Goal: Information Seeking & Learning: Learn about a topic

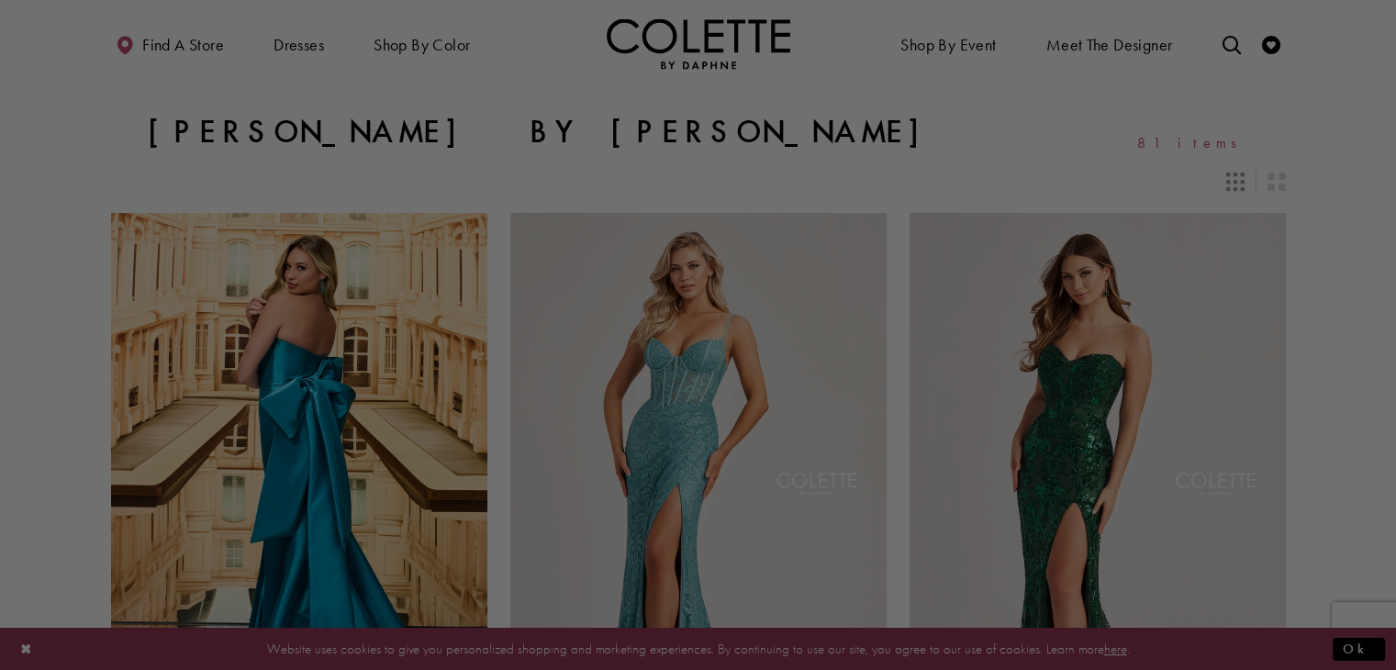
scroll to position [349, 0]
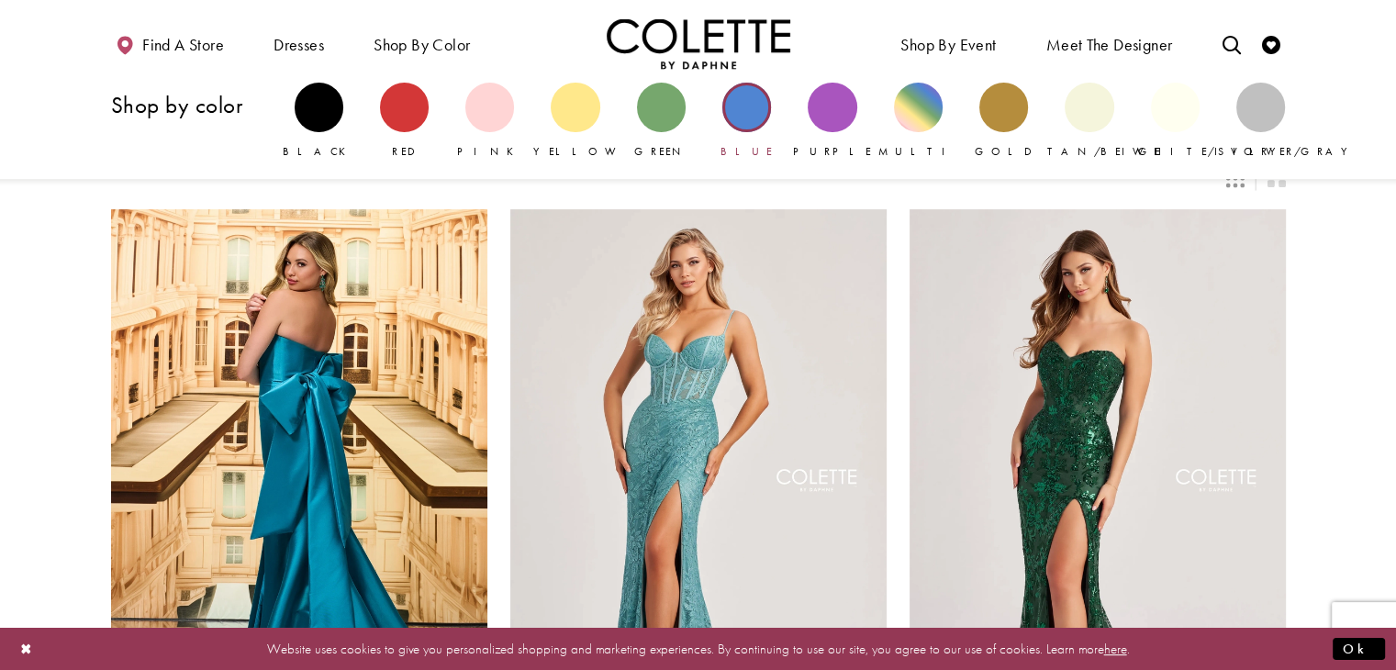
click at [753, 118] on div "Primary block" at bounding box center [746, 107] width 49 height 49
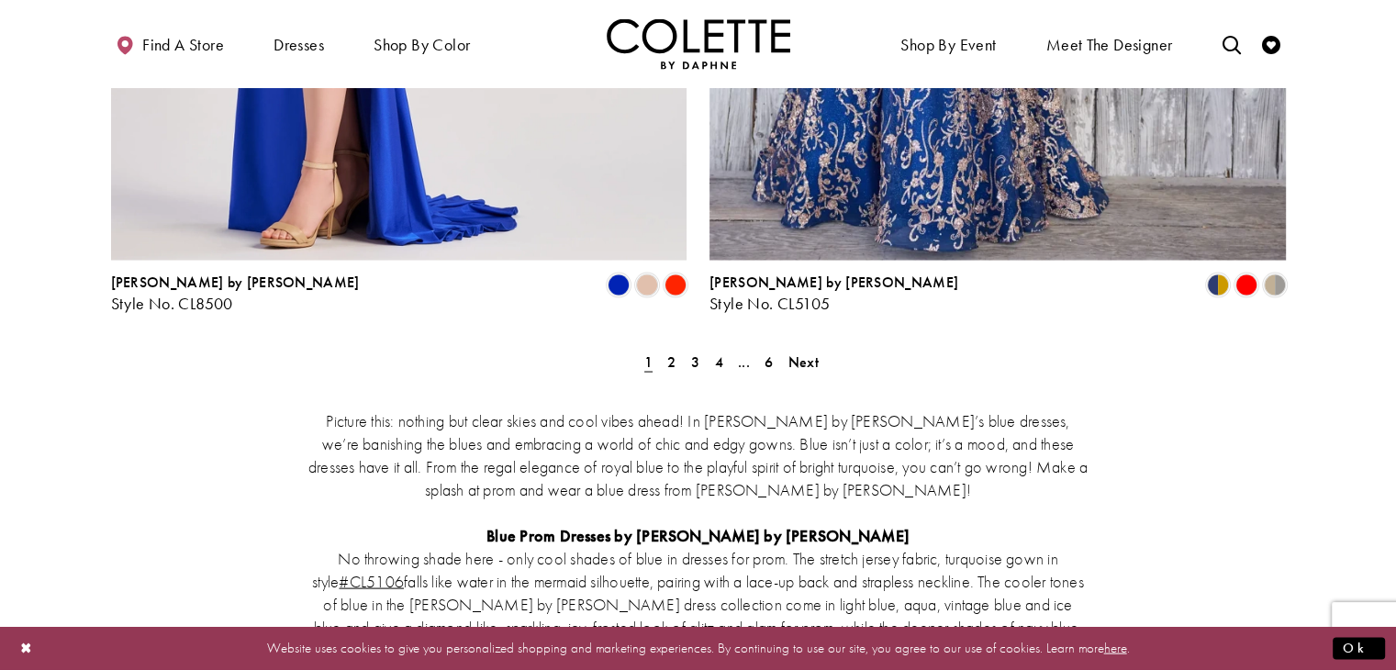
scroll to position [3558, 0]
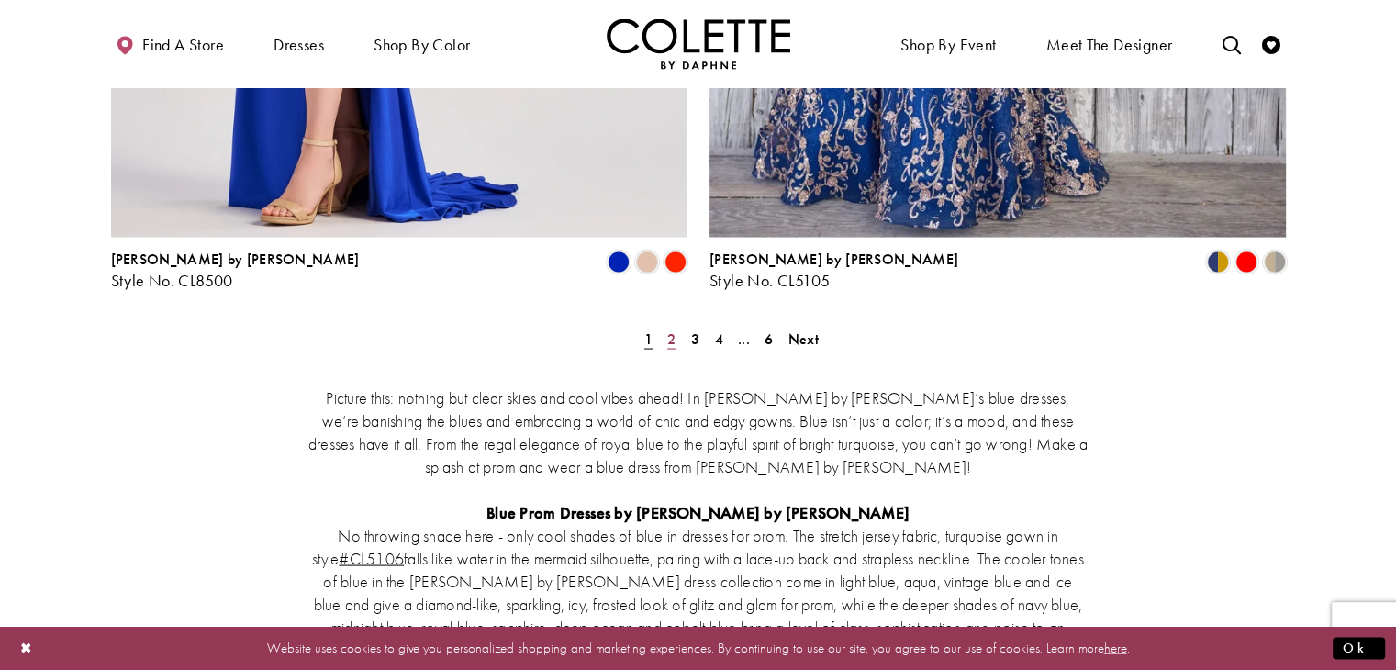
click at [673, 330] on span "2" at bounding box center [671, 339] width 8 height 19
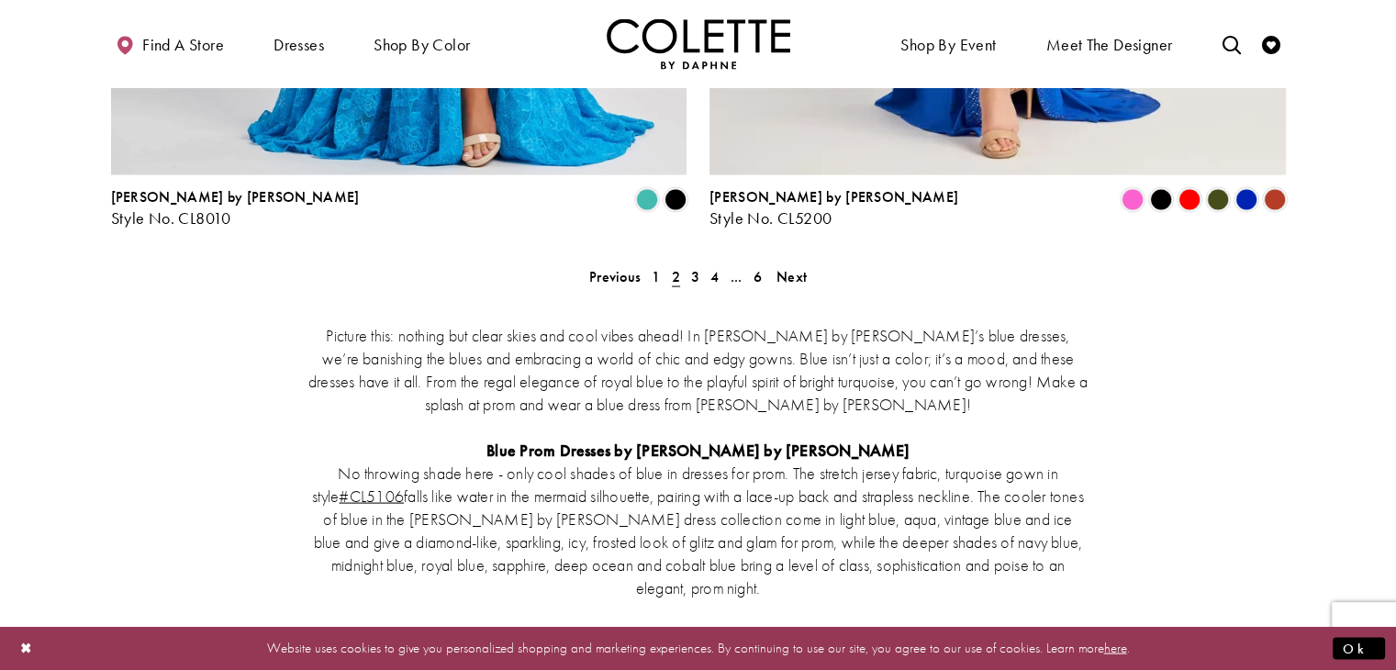
scroll to position [3587, 0]
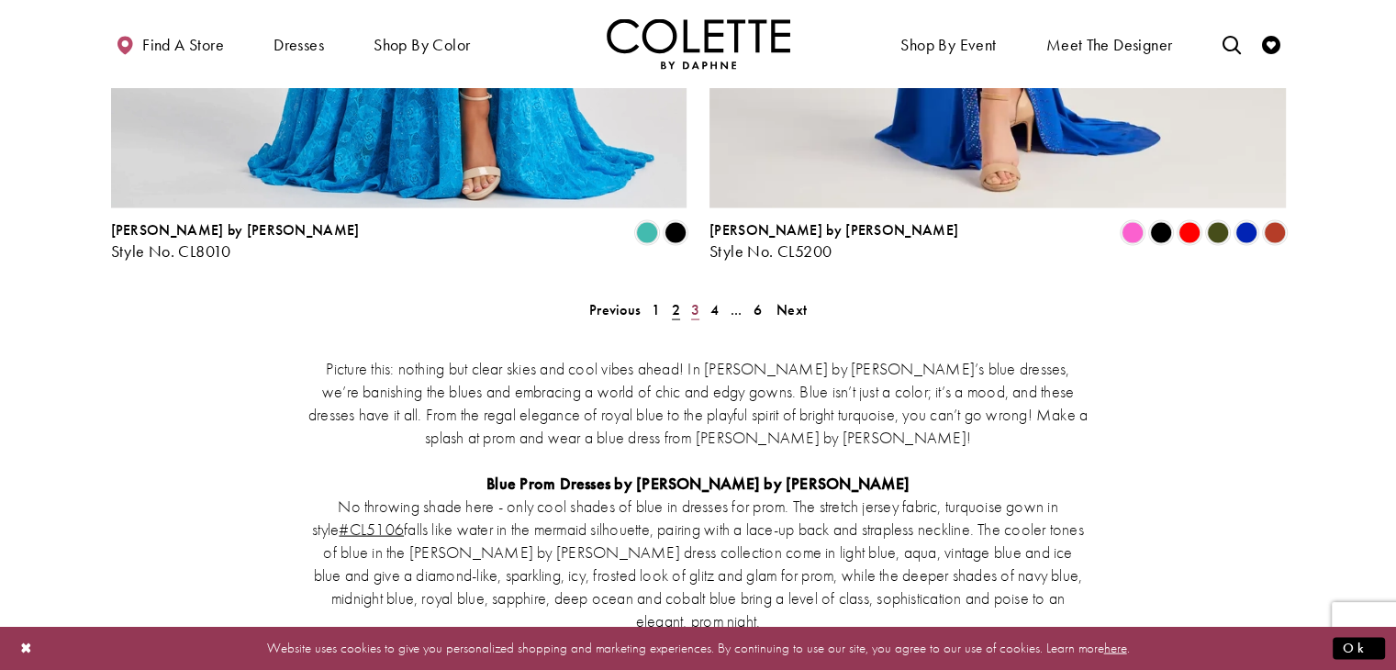
click at [694, 300] on span "3" at bounding box center [695, 309] width 8 height 19
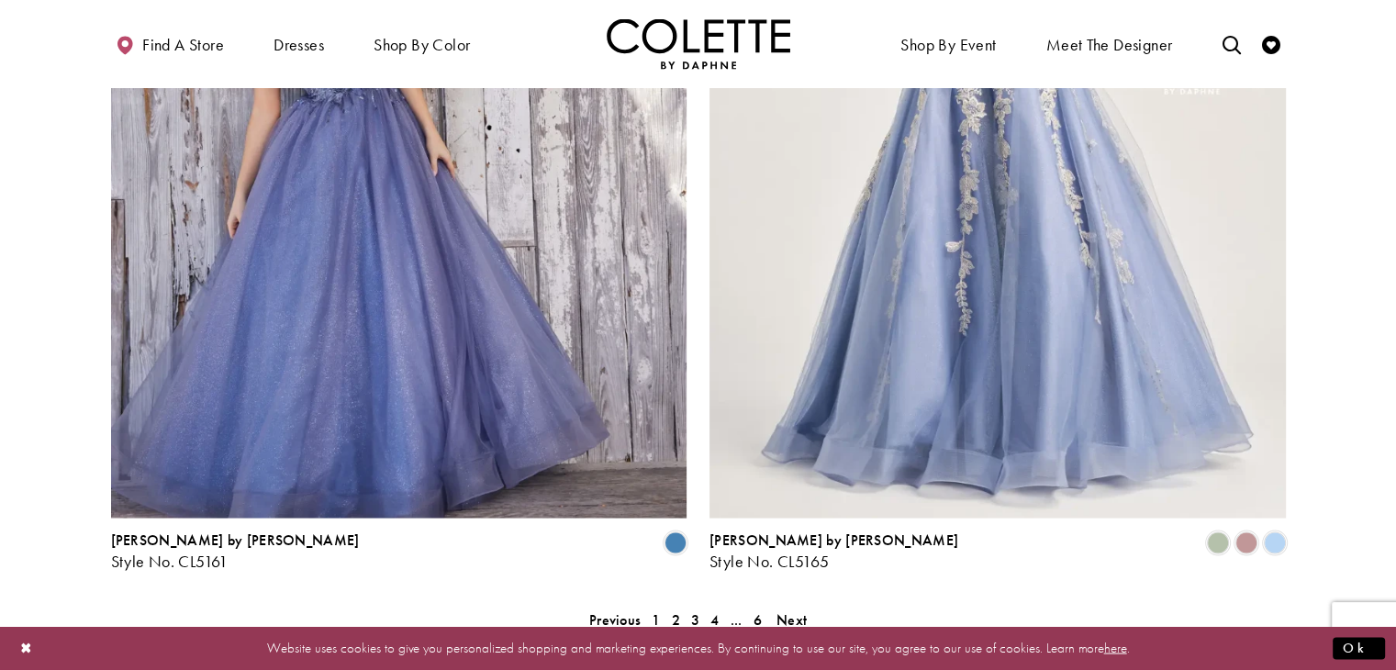
scroll to position [3293, 0]
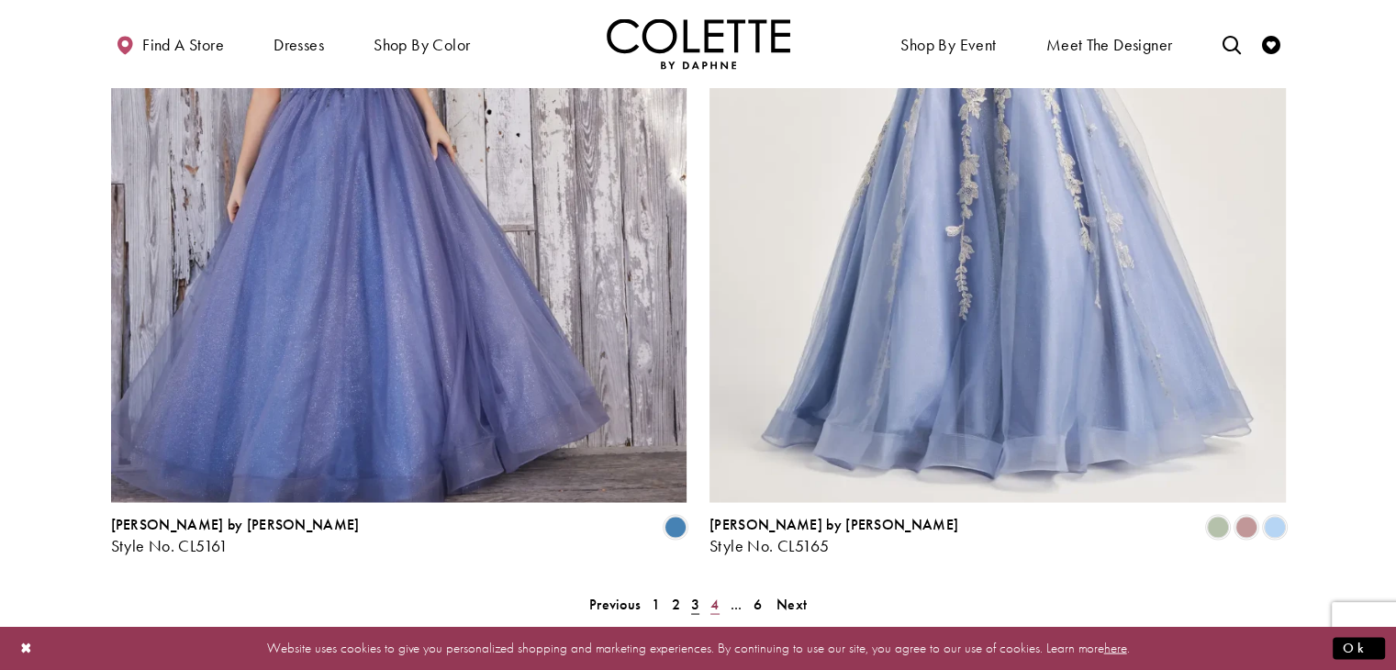
click at [712, 594] on span "4" at bounding box center [714, 603] width 8 height 19
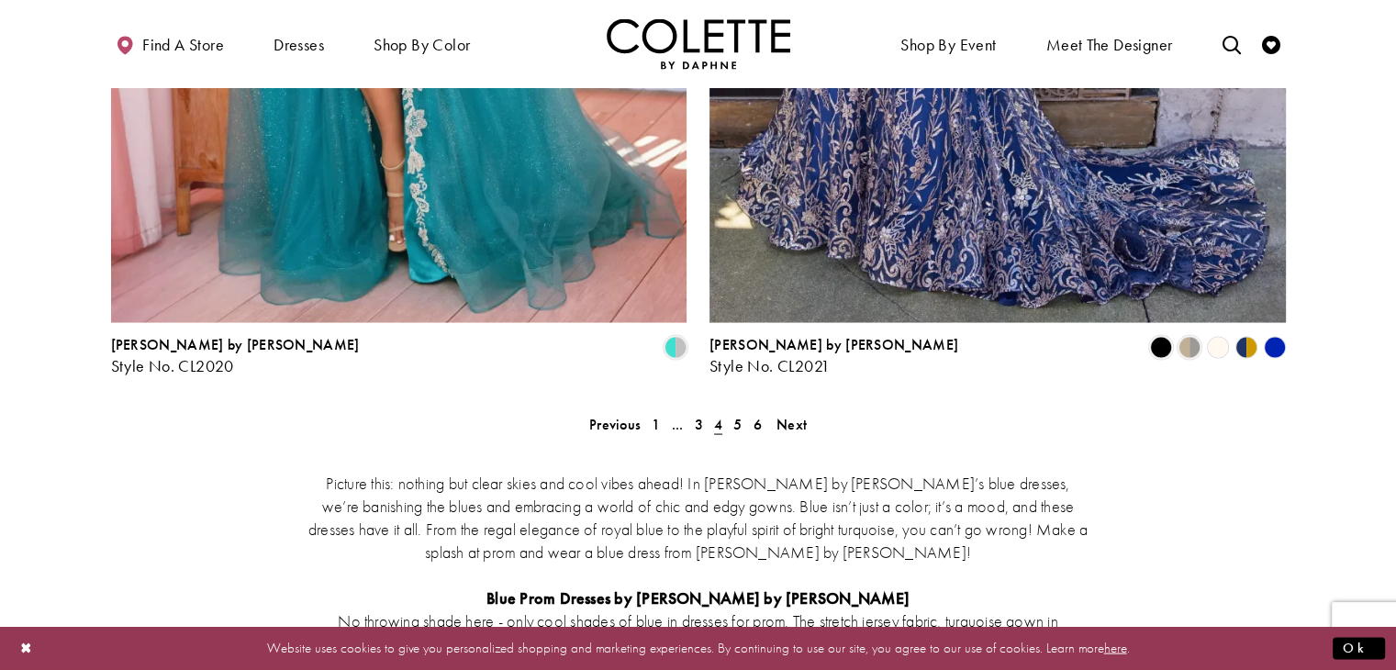
scroll to position [3477, 0]
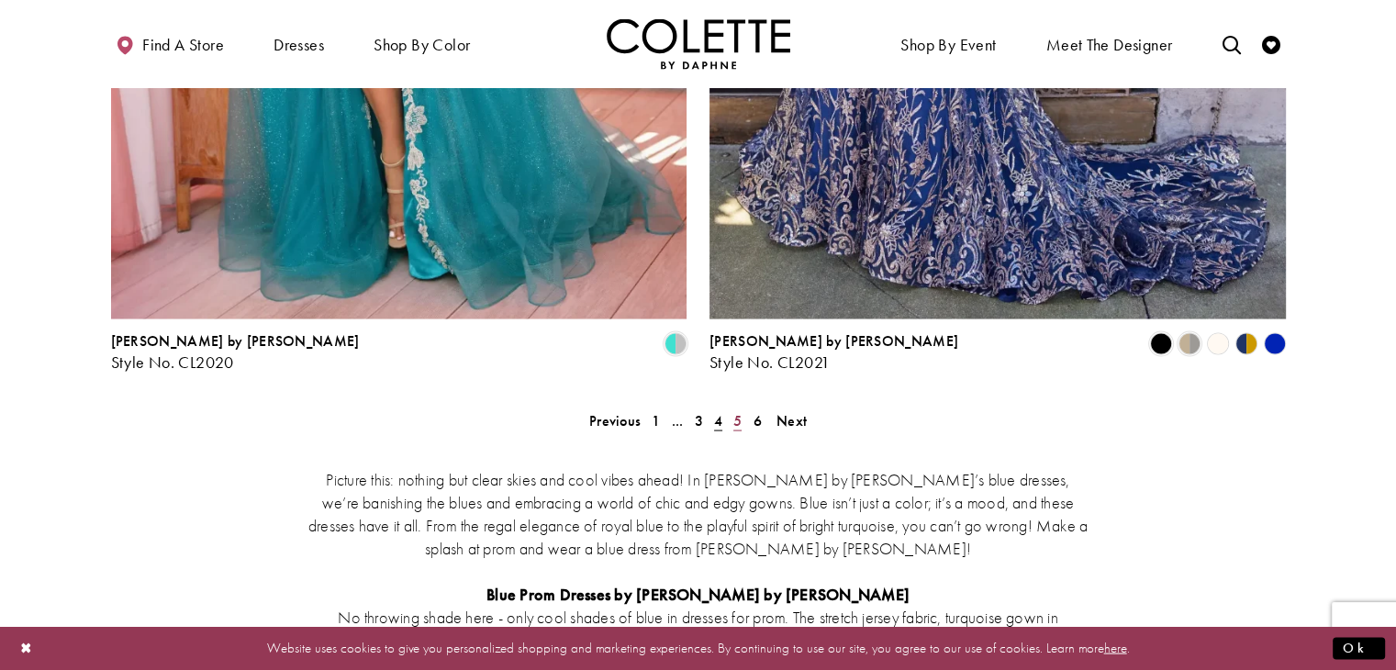
click at [742, 407] on link "5" at bounding box center [737, 420] width 19 height 27
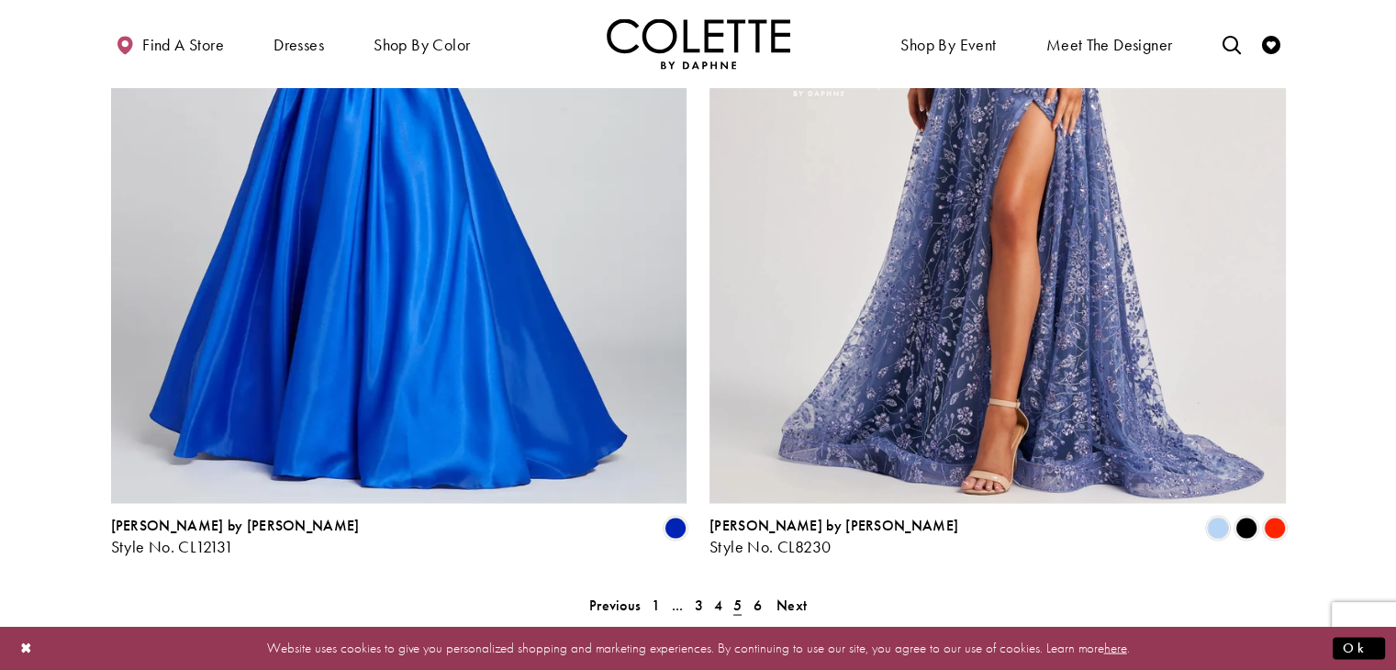
scroll to position [3367, 0]
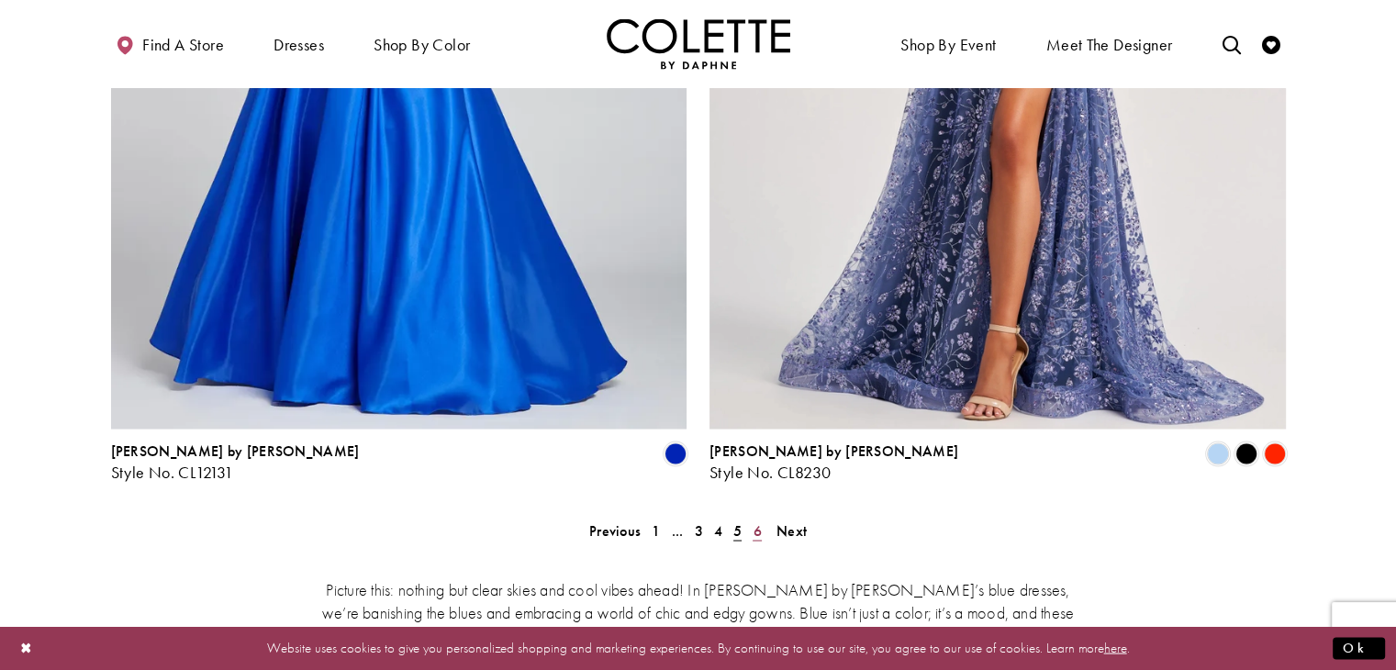
click at [756, 520] on span "6" at bounding box center [757, 529] width 8 height 19
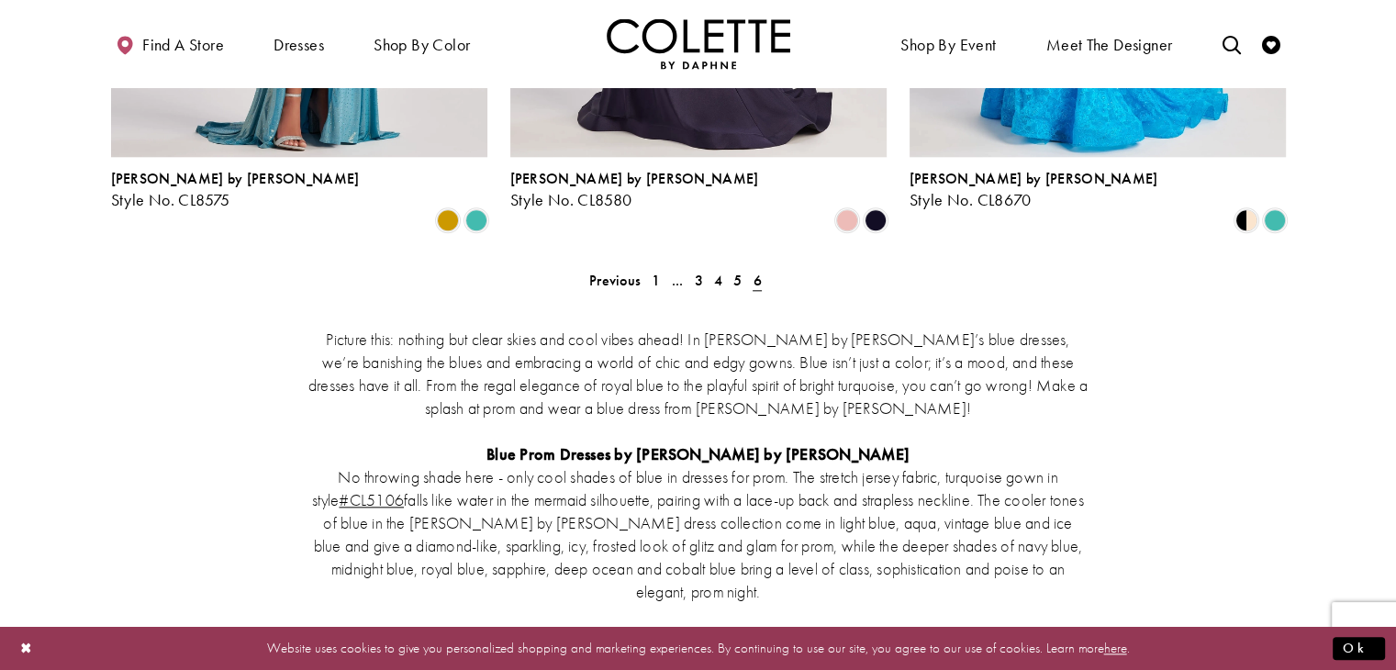
scroll to position [2008, 0]
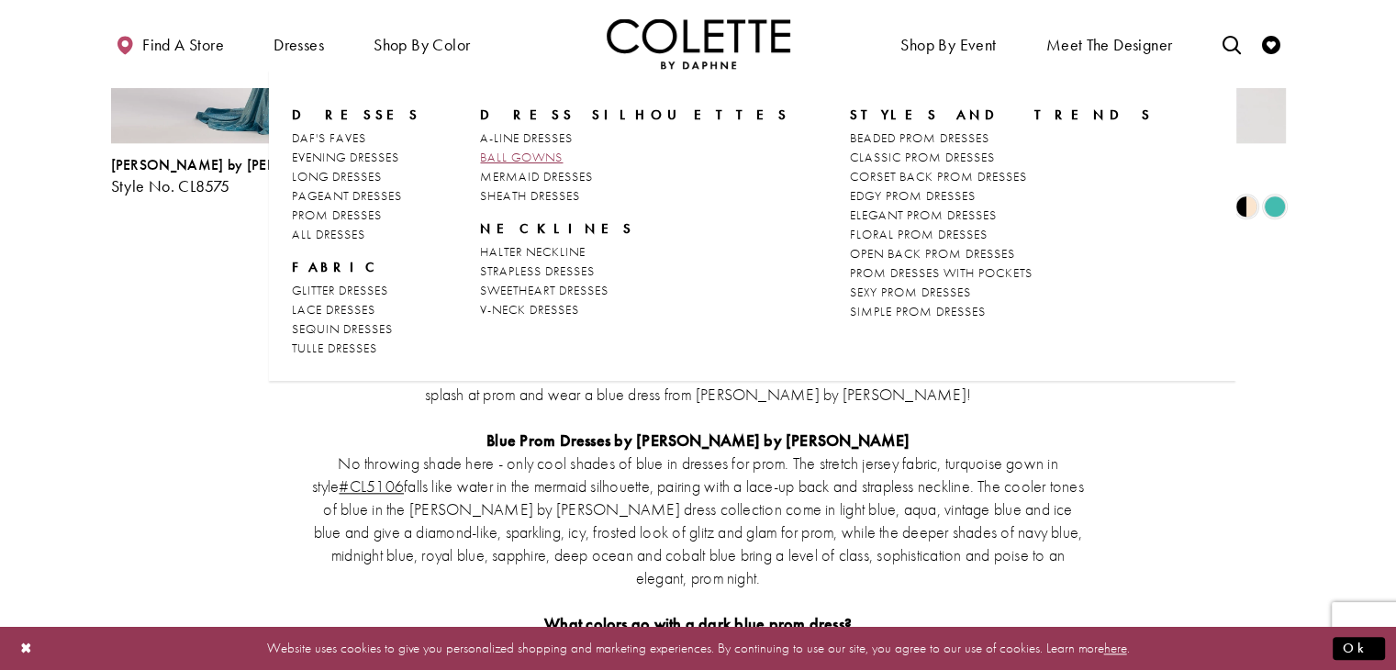
click at [487, 151] on span "BALL GOWNS" at bounding box center [521, 157] width 83 height 17
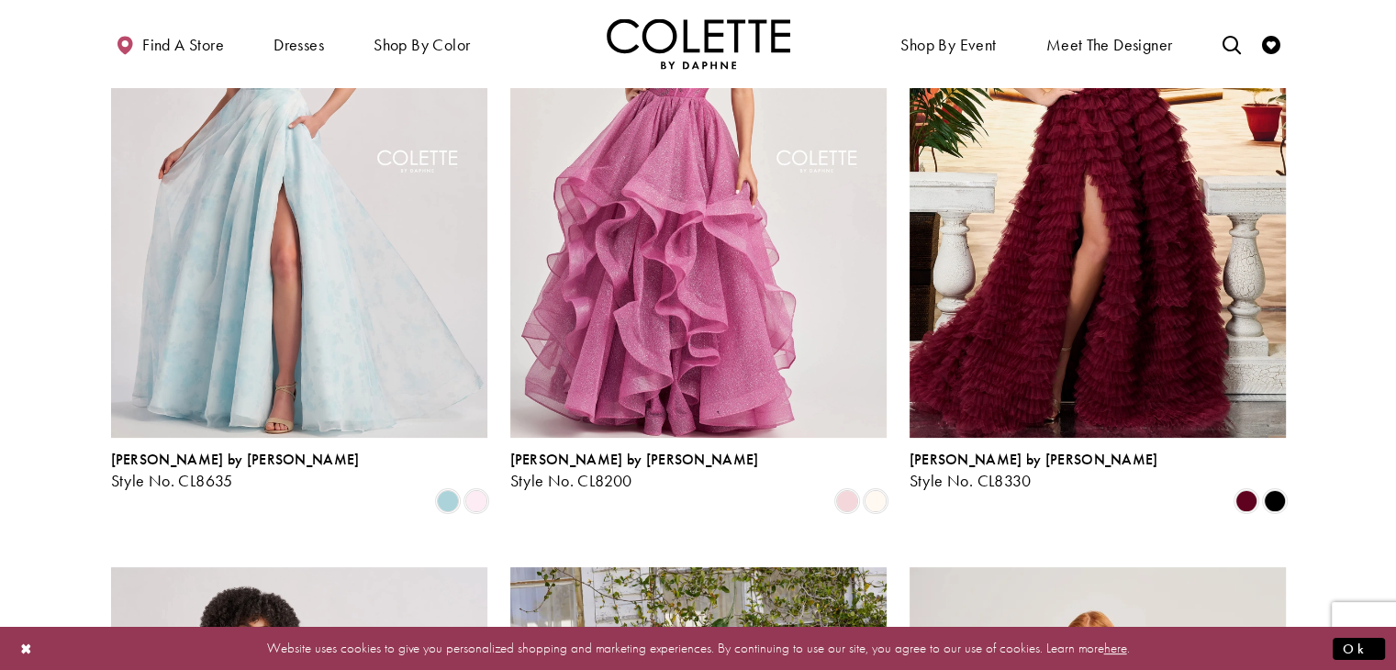
scroll to position [184, 0]
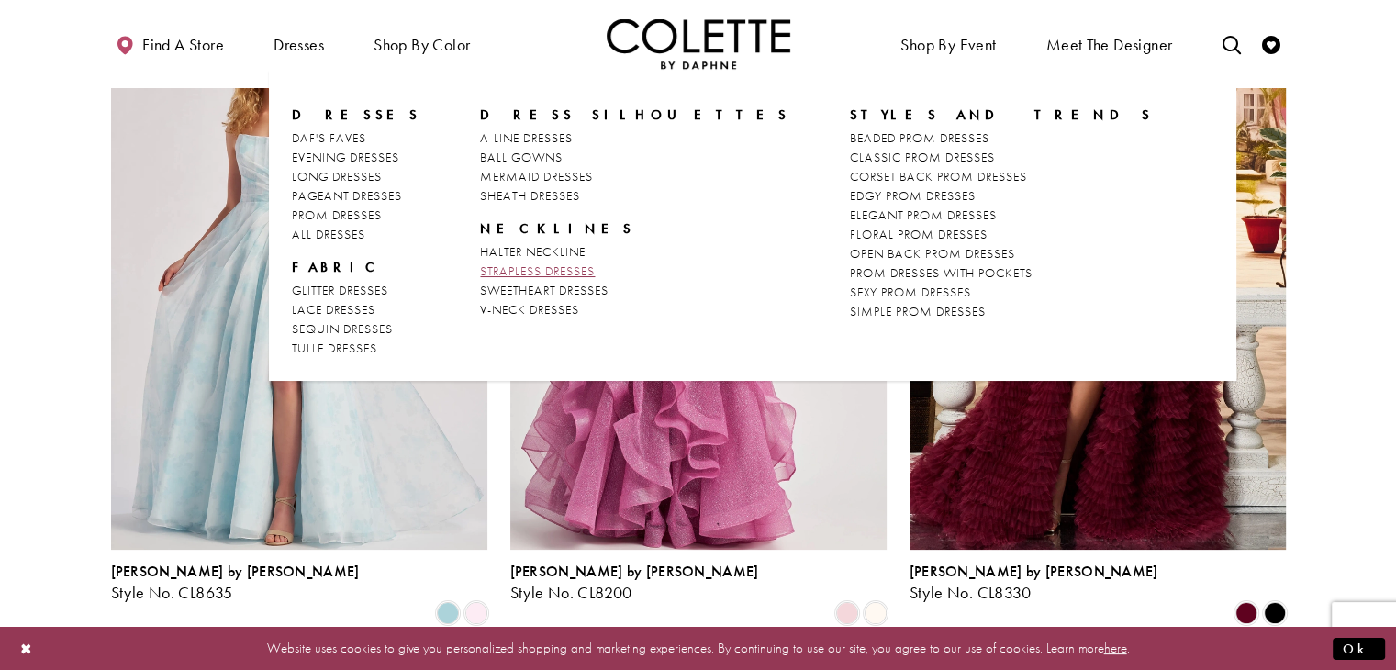
click at [525, 274] on span "STRAPLESS DRESSES" at bounding box center [537, 271] width 115 height 17
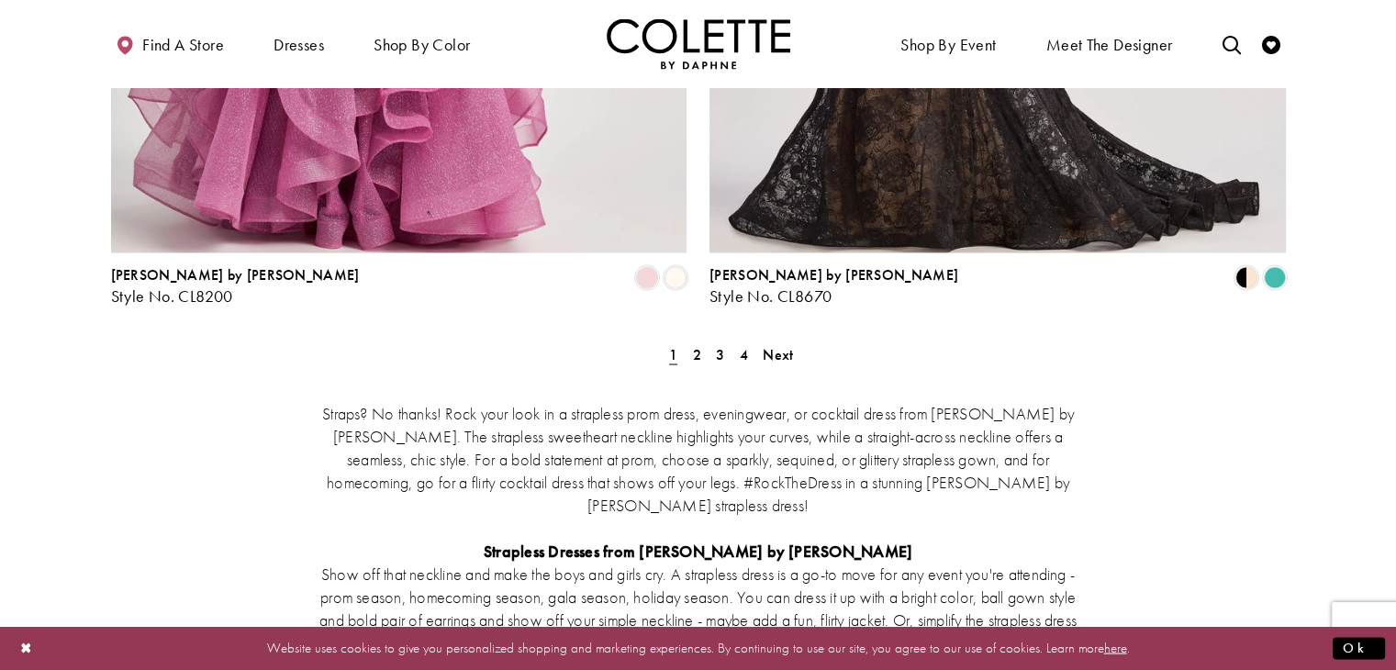
scroll to position [3561, 0]
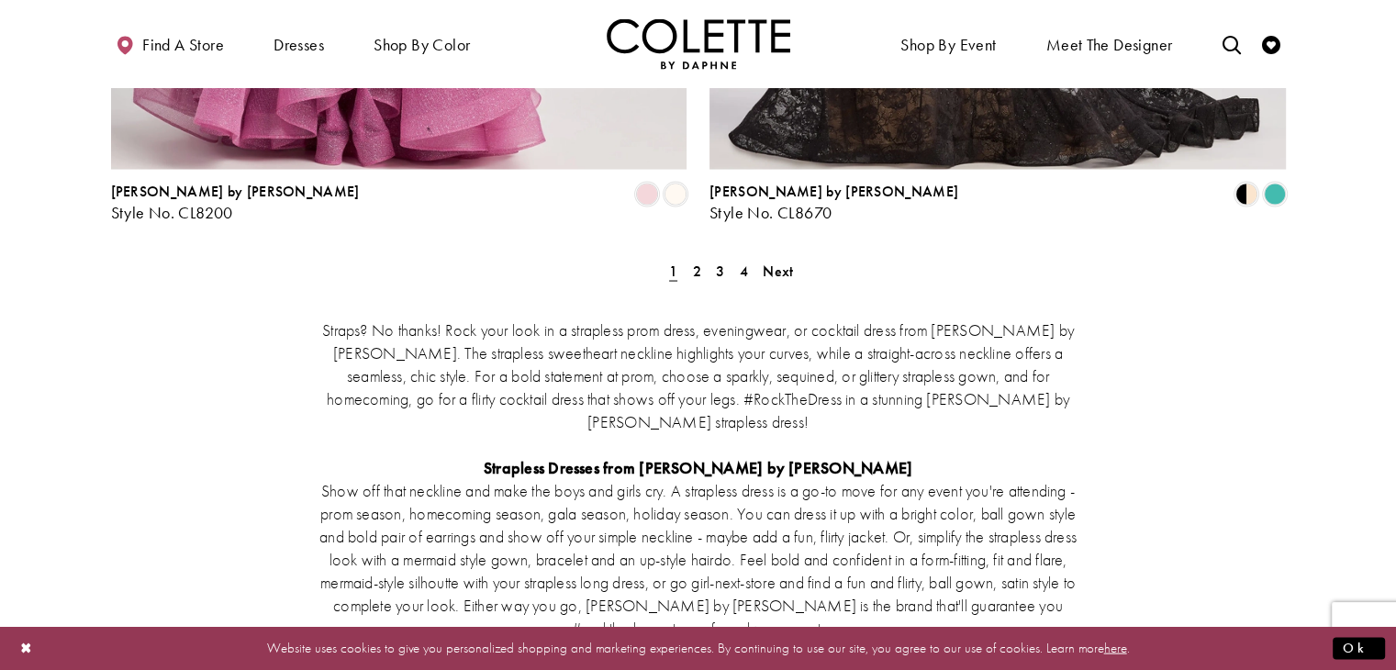
click at [695, 279] on div "Straps? No thanks! Rock your look in a strapless prom dress, eveningwear, or co…" at bounding box center [698, 661] width 1175 height 765
click at [695, 262] on span "2" at bounding box center [697, 271] width 8 height 19
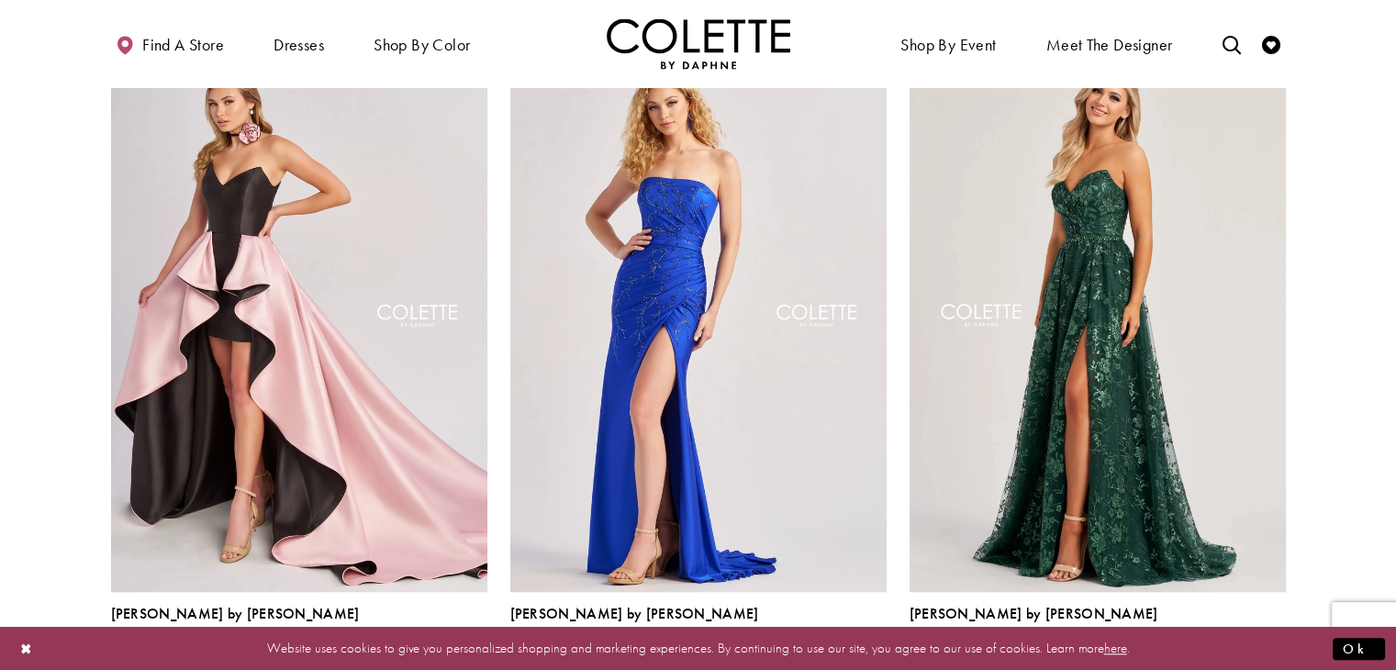
scroll to position [1494, 0]
click at [472, 645] on span "Product List" at bounding box center [476, 656] width 22 height 22
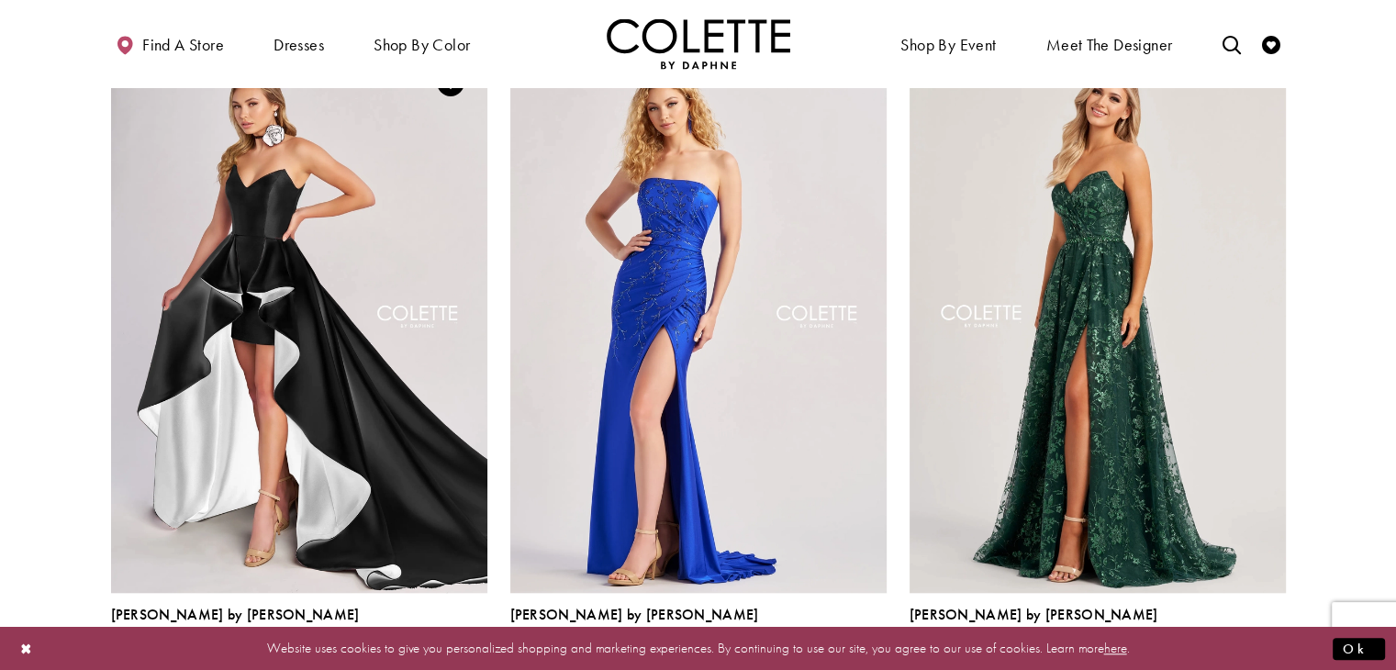
click at [448, 645] on span "Product List" at bounding box center [448, 656] width 22 height 22
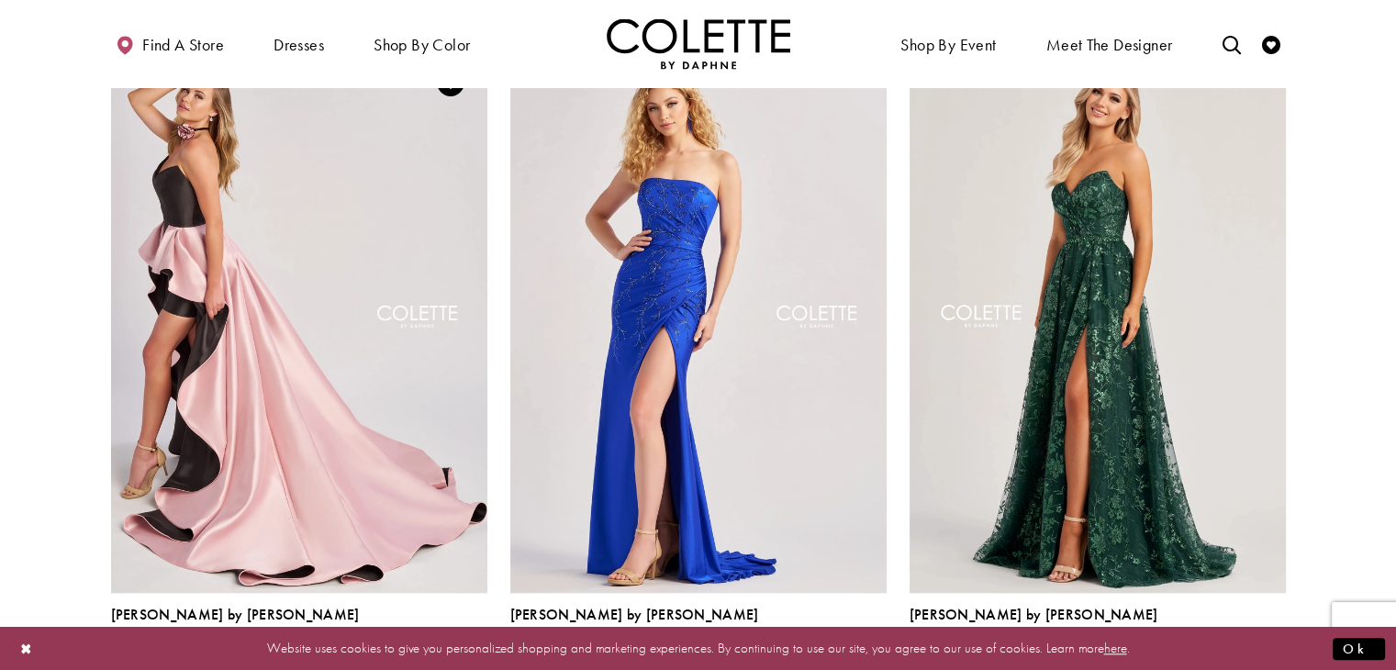
click at [279, 427] on img "Visit Colette by Daphne Style No. CL8695 Page" at bounding box center [299, 319] width 376 height 547
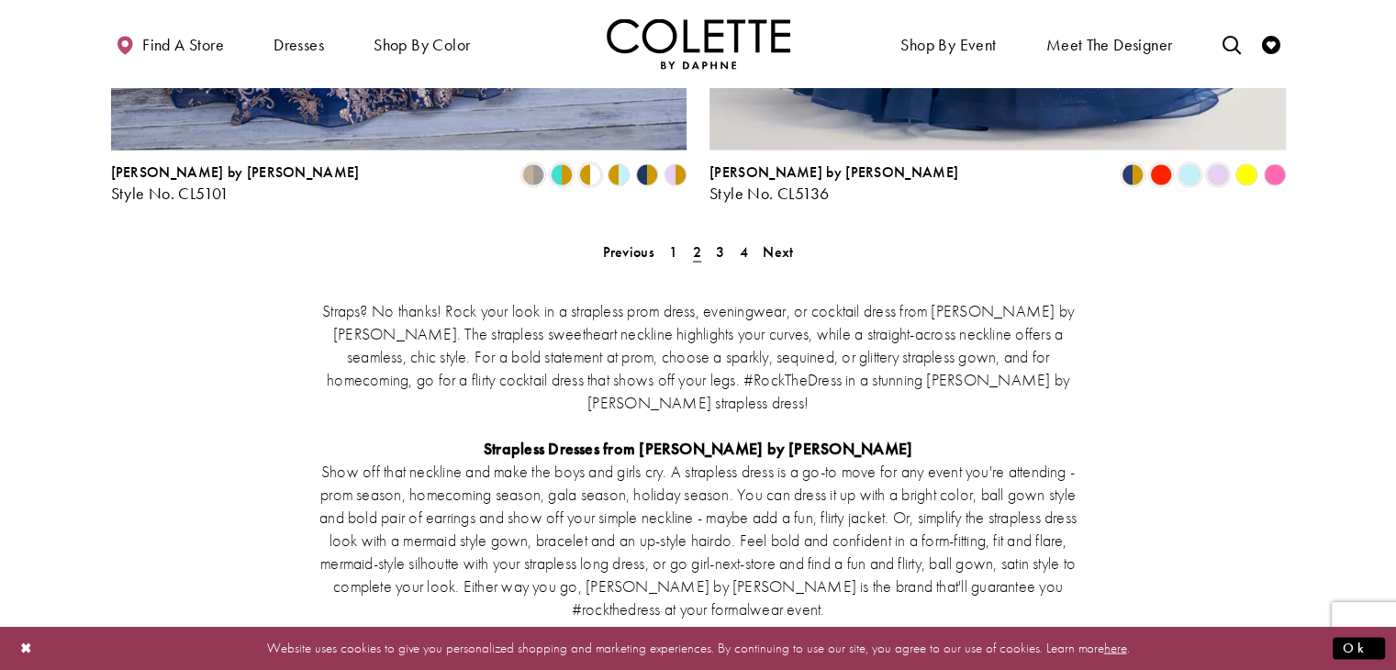
scroll to position [3587, 0]
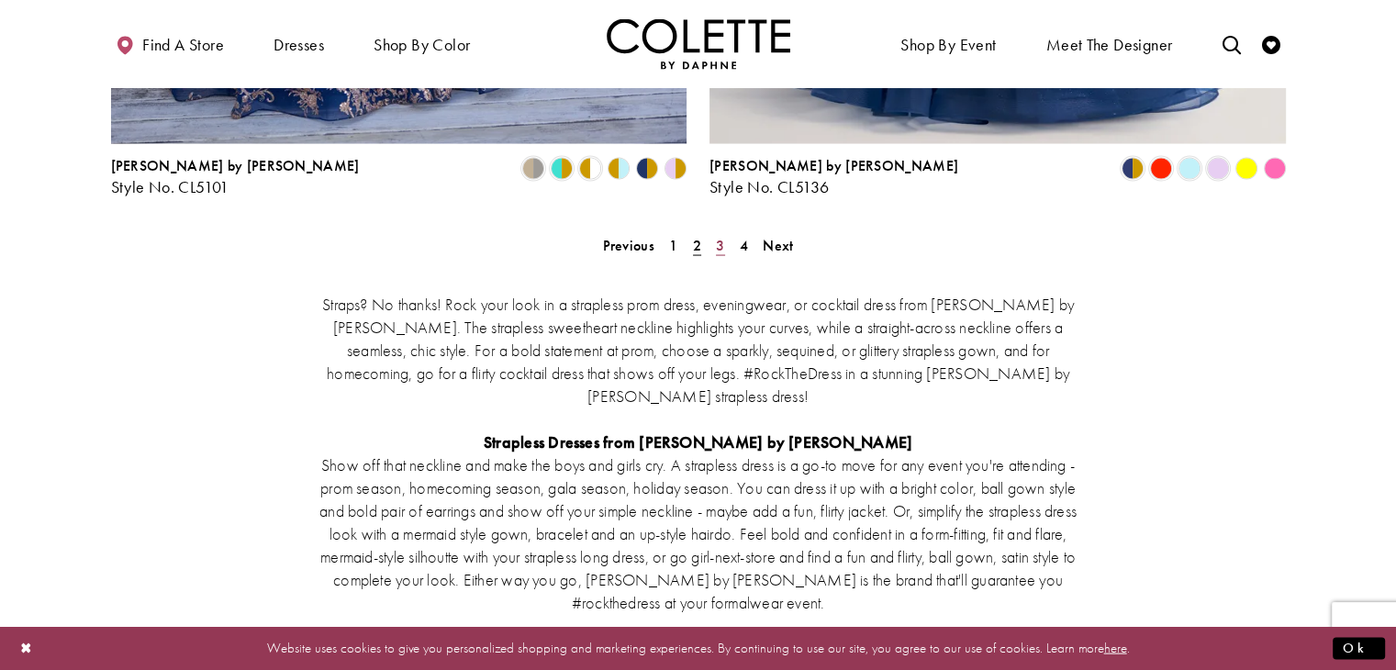
click at [721, 236] on span "3" at bounding box center [720, 245] width 8 height 19
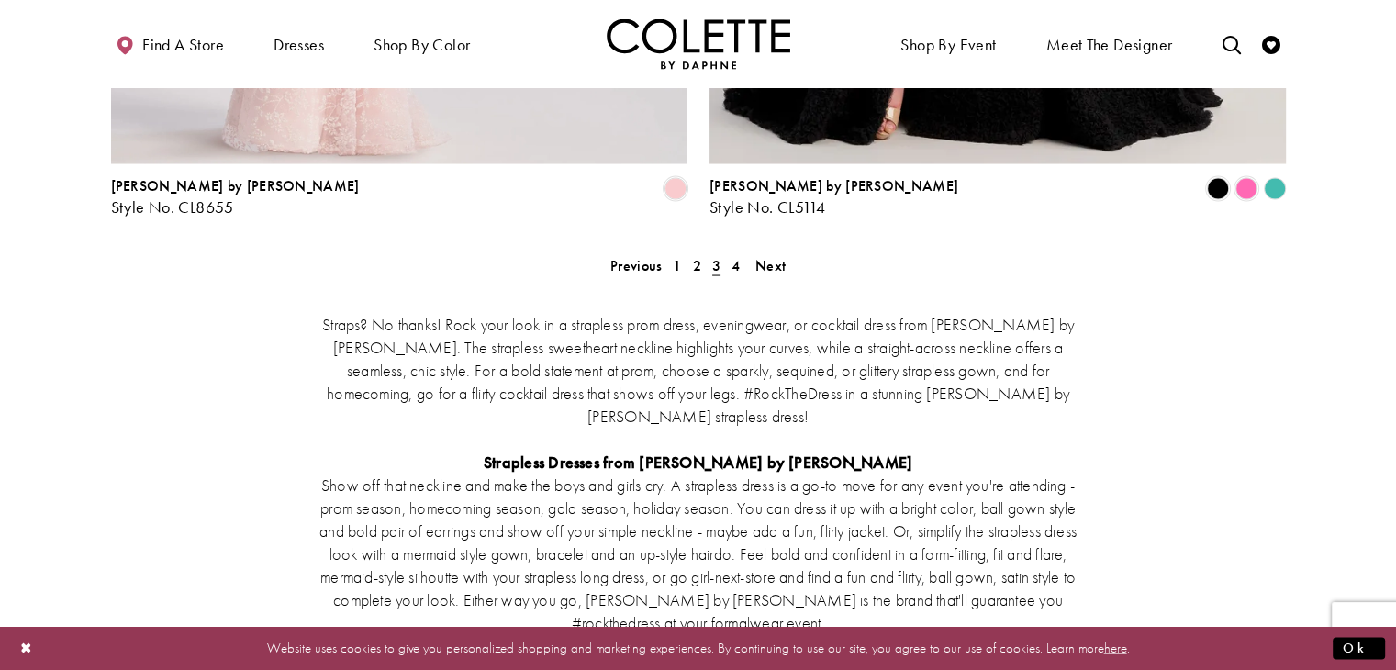
scroll to position [3624, 0]
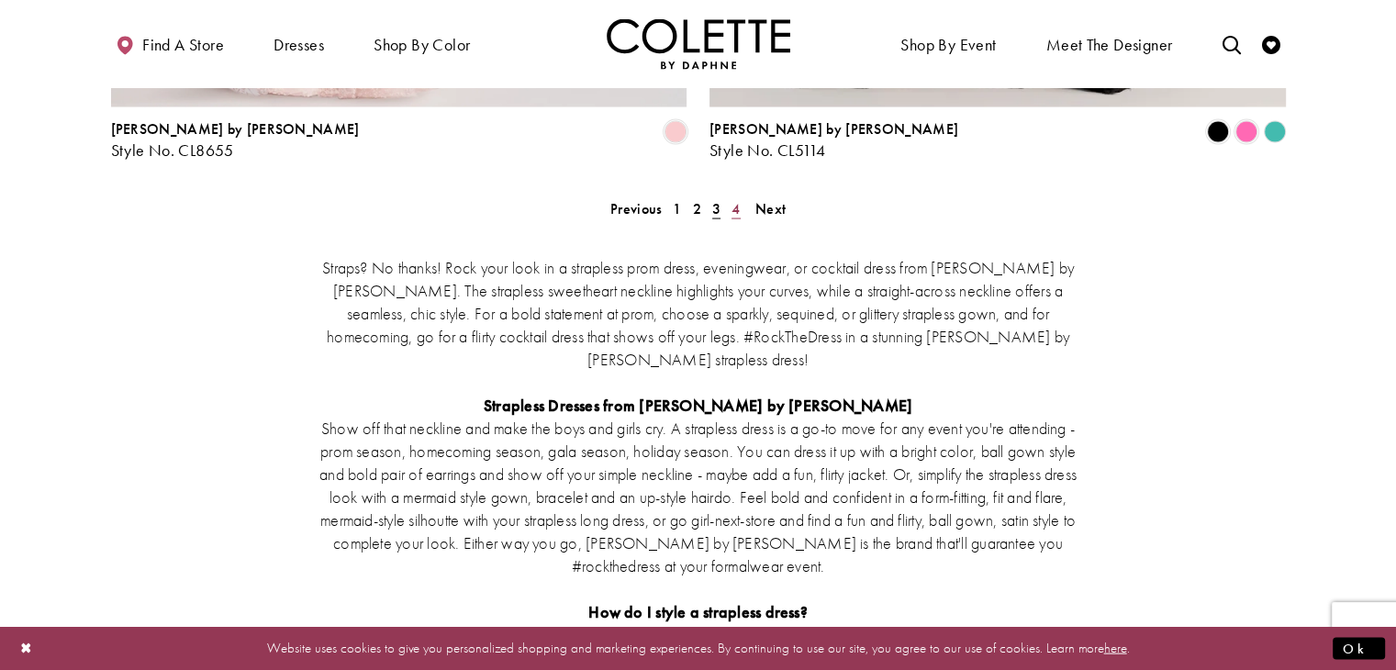
click at [732, 199] on span "4" at bounding box center [736, 208] width 8 height 19
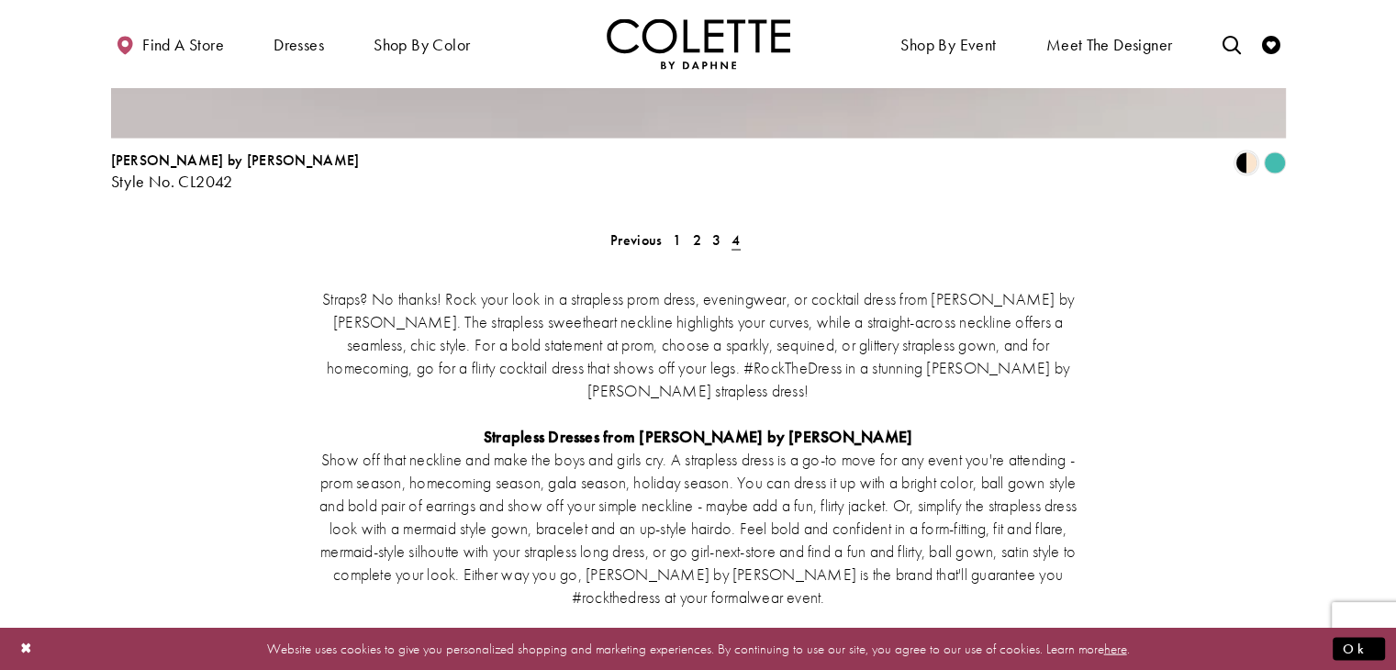
scroll to position [3807, 0]
